Goal: Task Accomplishment & Management: Manage account settings

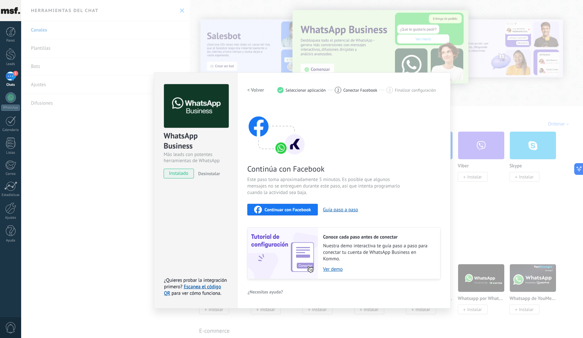
scroll to position [7, 0]
click at [272, 210] on span "Continuar con Facebook" at bounding box center [288, 210] width 47 height 5
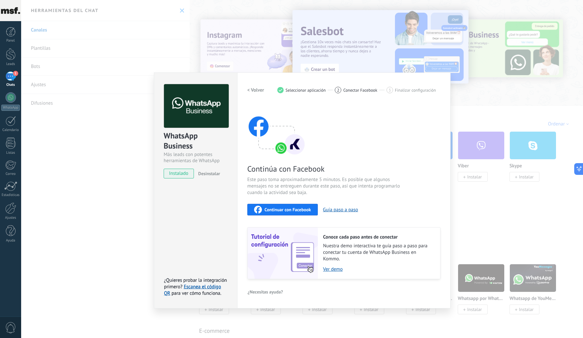
click at [312, 212] on button "Continuar con Facebook" at bounding box center [282, 210] width 71 height 12
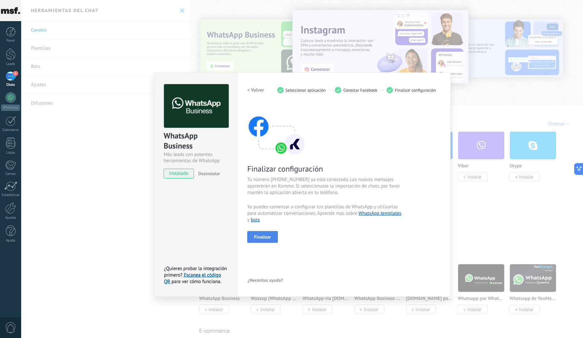
click at [269, 238] on span "Finalizar" at bounding box center [262, 237] width 17 height 5
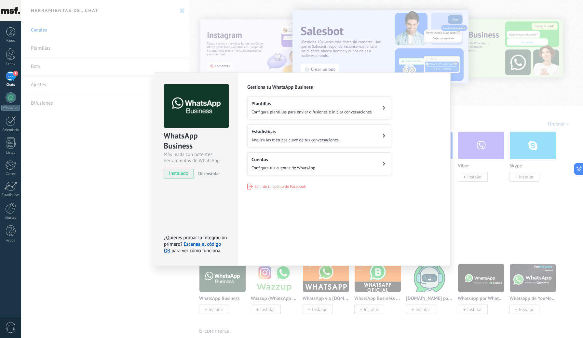
click at [313, 111] on span "Configura plantillas para enviar difusiones e iniciar conversaciones" at bounding box center [312, 112] width 120 height 6
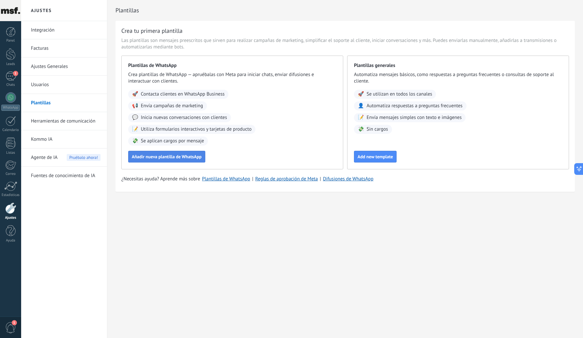
click at [187, 157] on span "Añadir nueva plantilla de WhatsApp" at bounding box center [167, 157] width 70 height 5
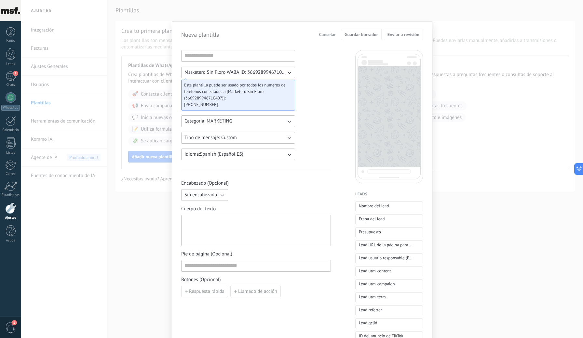
click at [329, 35] on span "Cancelar" at bounding box center [327, 34] width 17 height 5
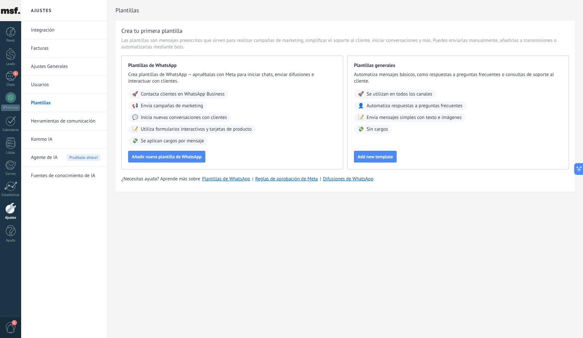
click at [52, 124] on link "Herramientas de comunicación" at bounding box center [66, 121] width 70 height 18
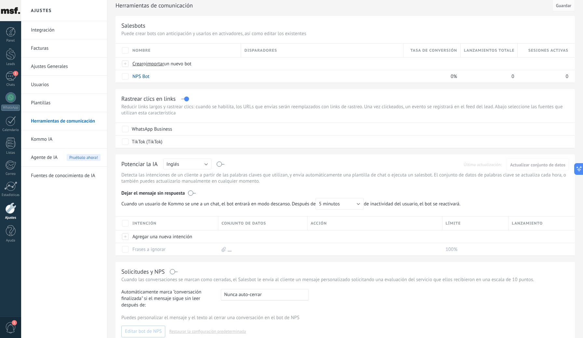
scroll to position [26, 0]
click at [193, 163] on button "Inglés" at bounding box center [187, 163] width 48 height 11
click at [188, 190] on li "Español" at bounding box center [185, 186] width 52 height 11
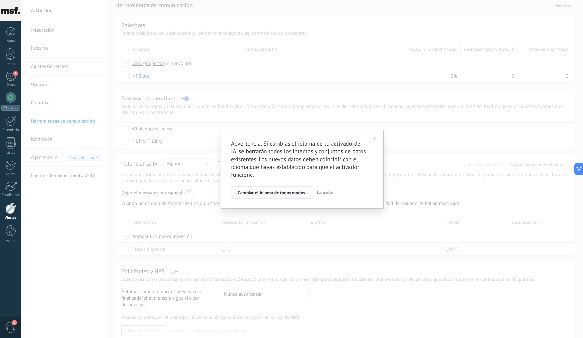
click at [286, 195] on span "Cambiar el idioma de todos modos" at bounding box center [271, 193] width 67 height 5
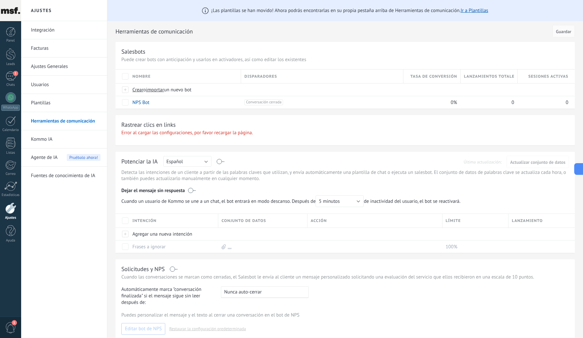
click at [176, 159] on span "Español" at bounding box center [175, 162] width 17 height 6
click at [175, 175] on span "Inglés" at bounding box center [184, 173] width 50 height 6
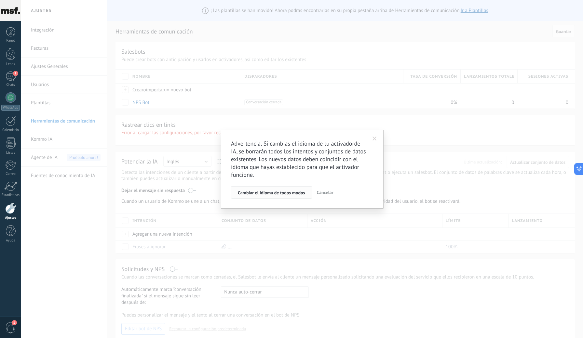
click at [276, 191] on span "Cambiar el idioma de todos modos" at bounding box center [271, 193] width 67 height 5
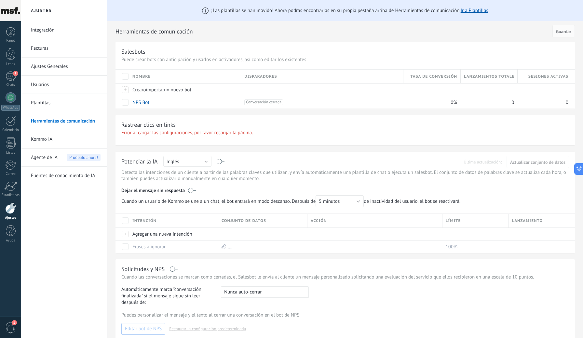
click at [153, 132] on p "Error al cargar las configuraciones, por favor recargar la página." at bounding box center [345, 133] width 448 height 6
